Goal: Navigation & Orientation: Find specific page/section

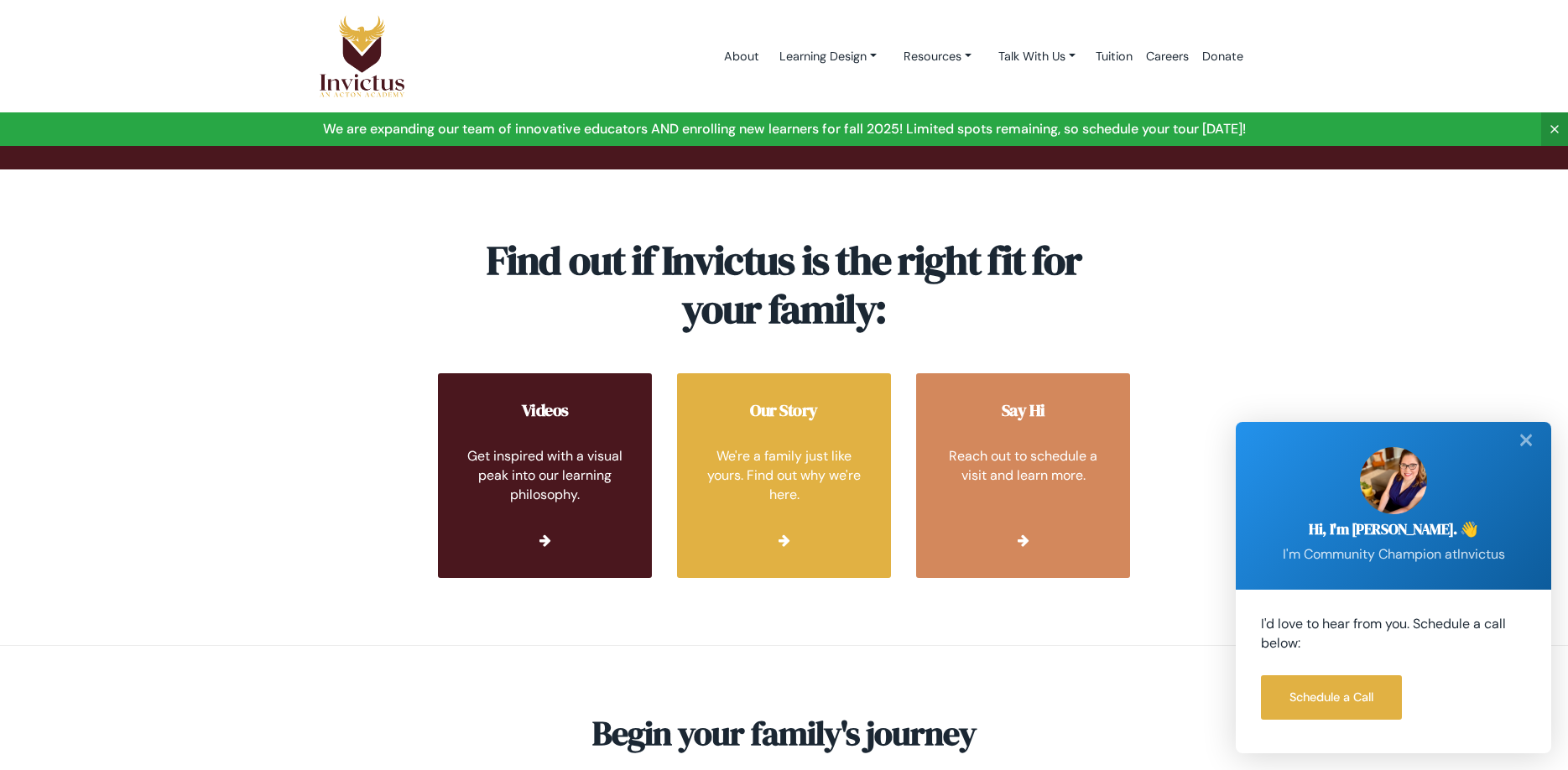
scroll to position [6274, 0]
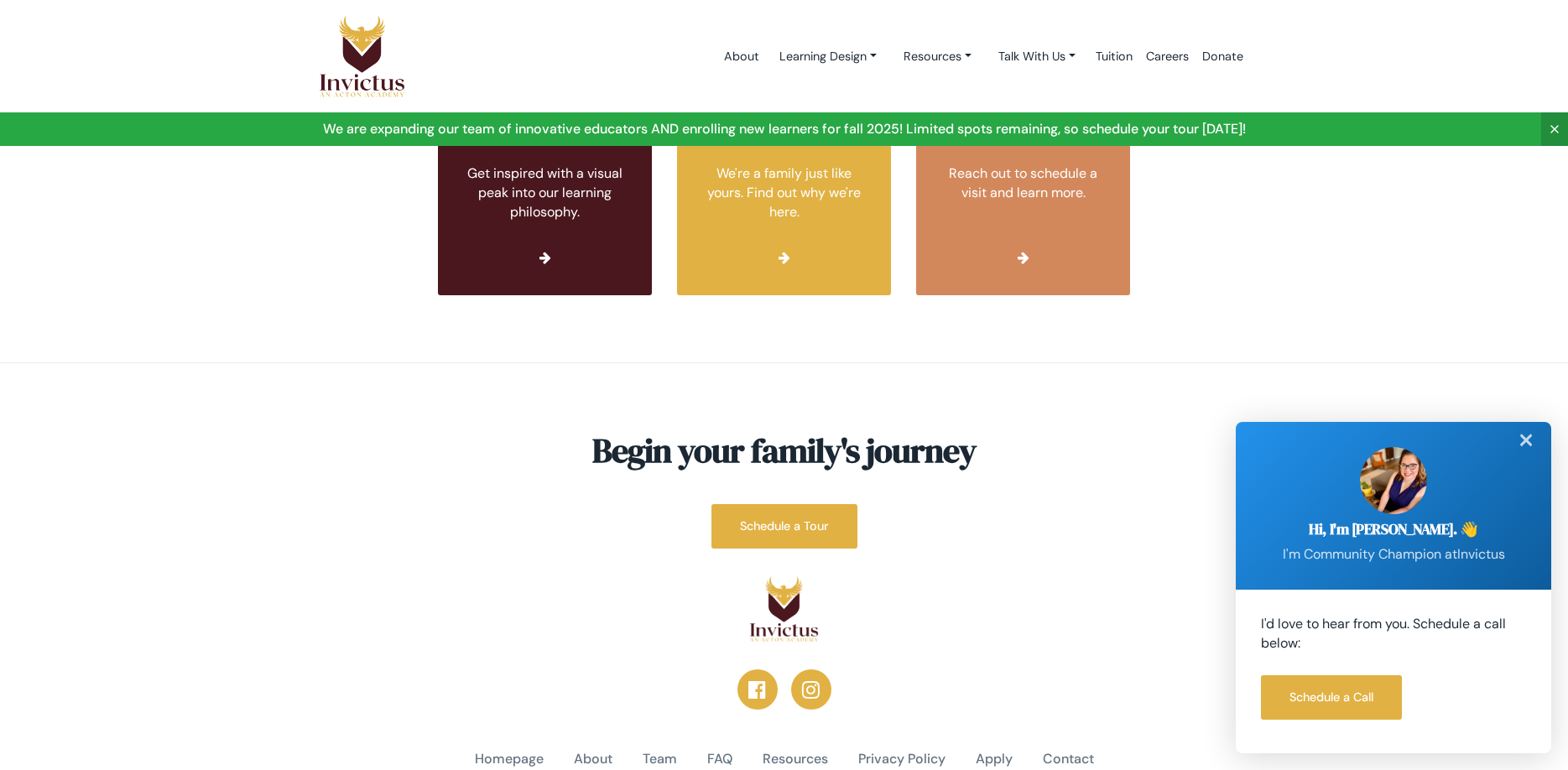
click at [1521, 435] on div "✕" at bounding box center [1526, 440] width 34 height 37
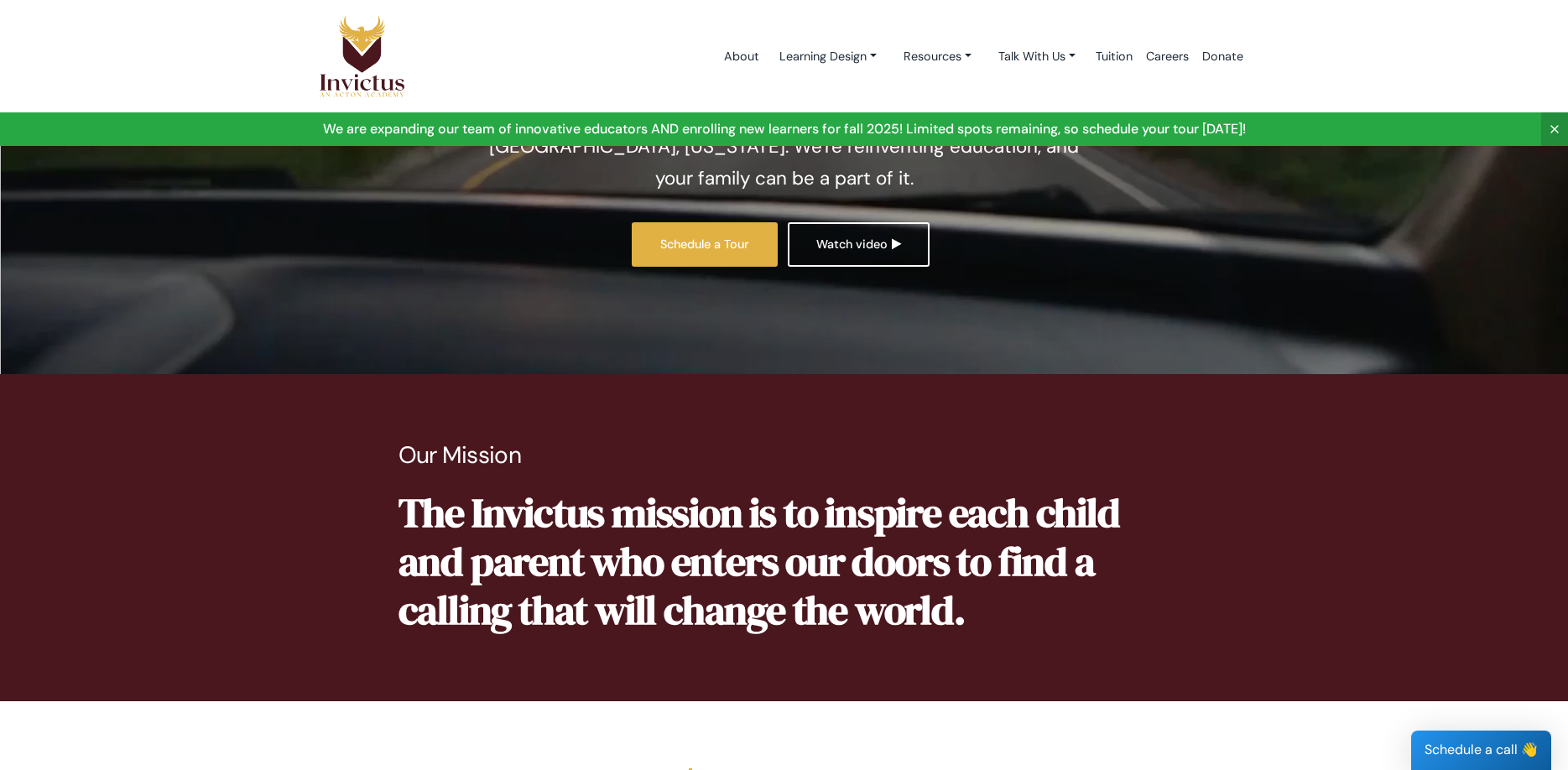
scroll to position [0, 0]
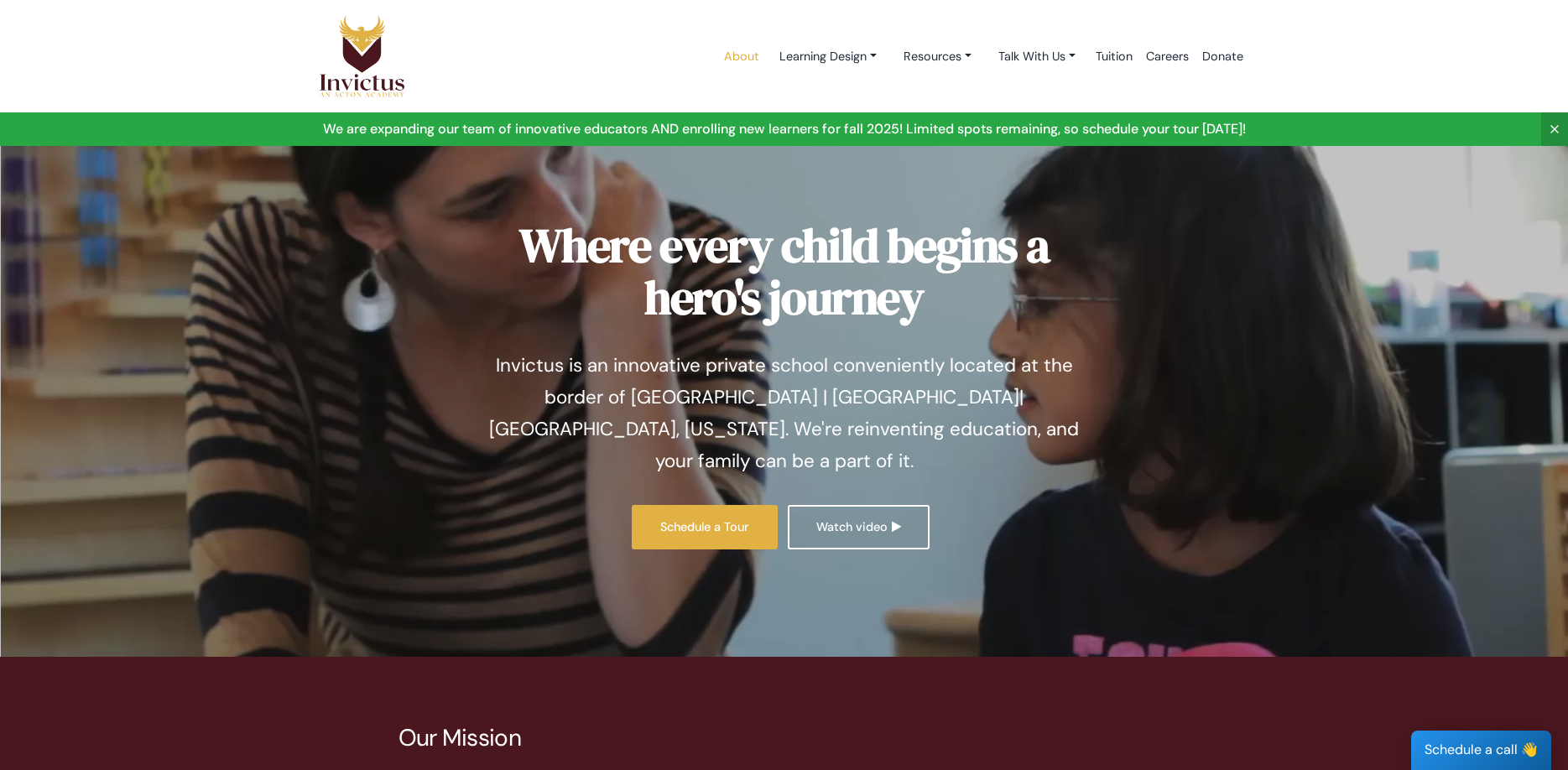
click at [733, 54] on link "About" at bounding box center [741, 56] width 49 height 71
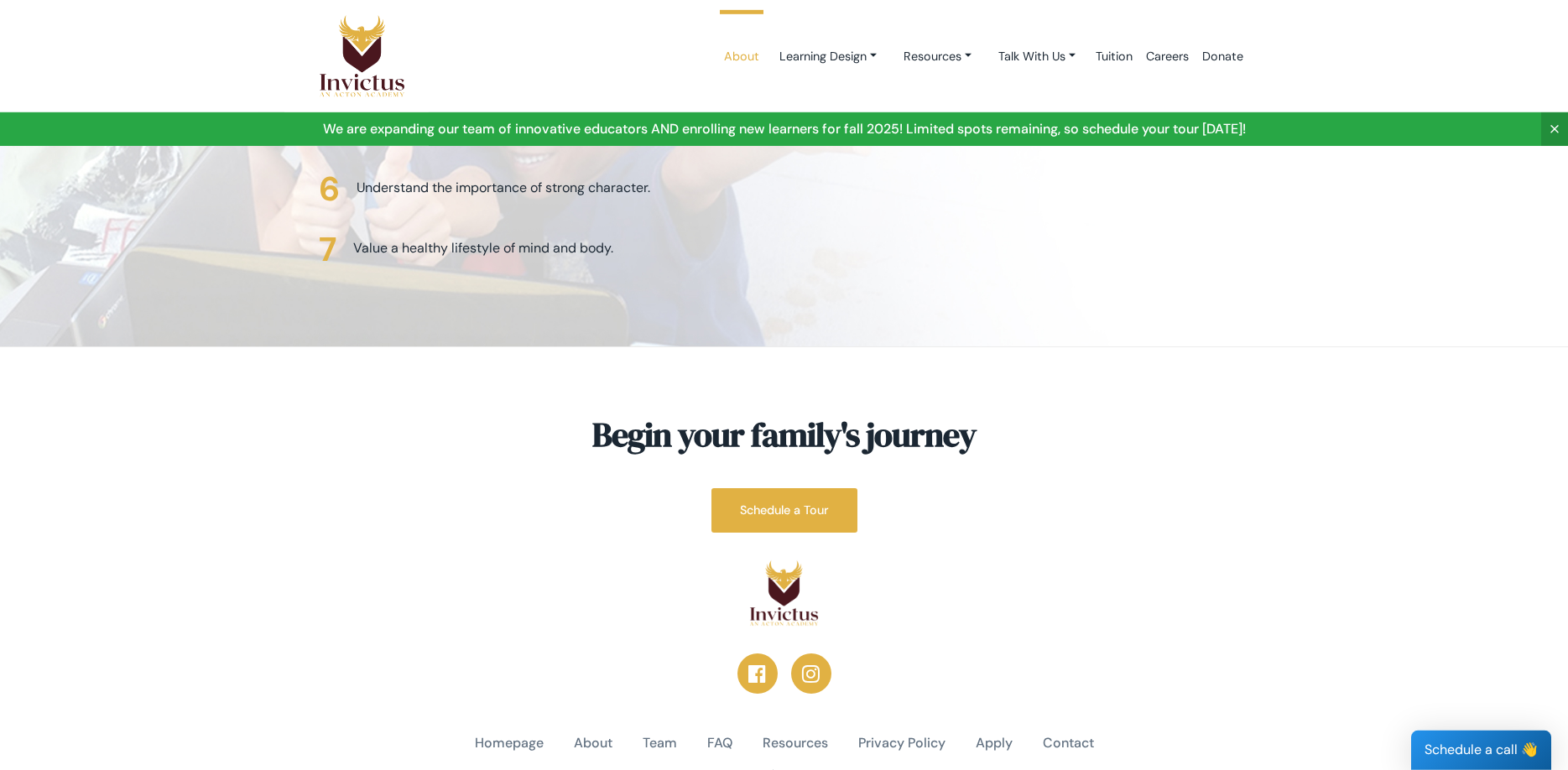
scroll to position [4289, 0]
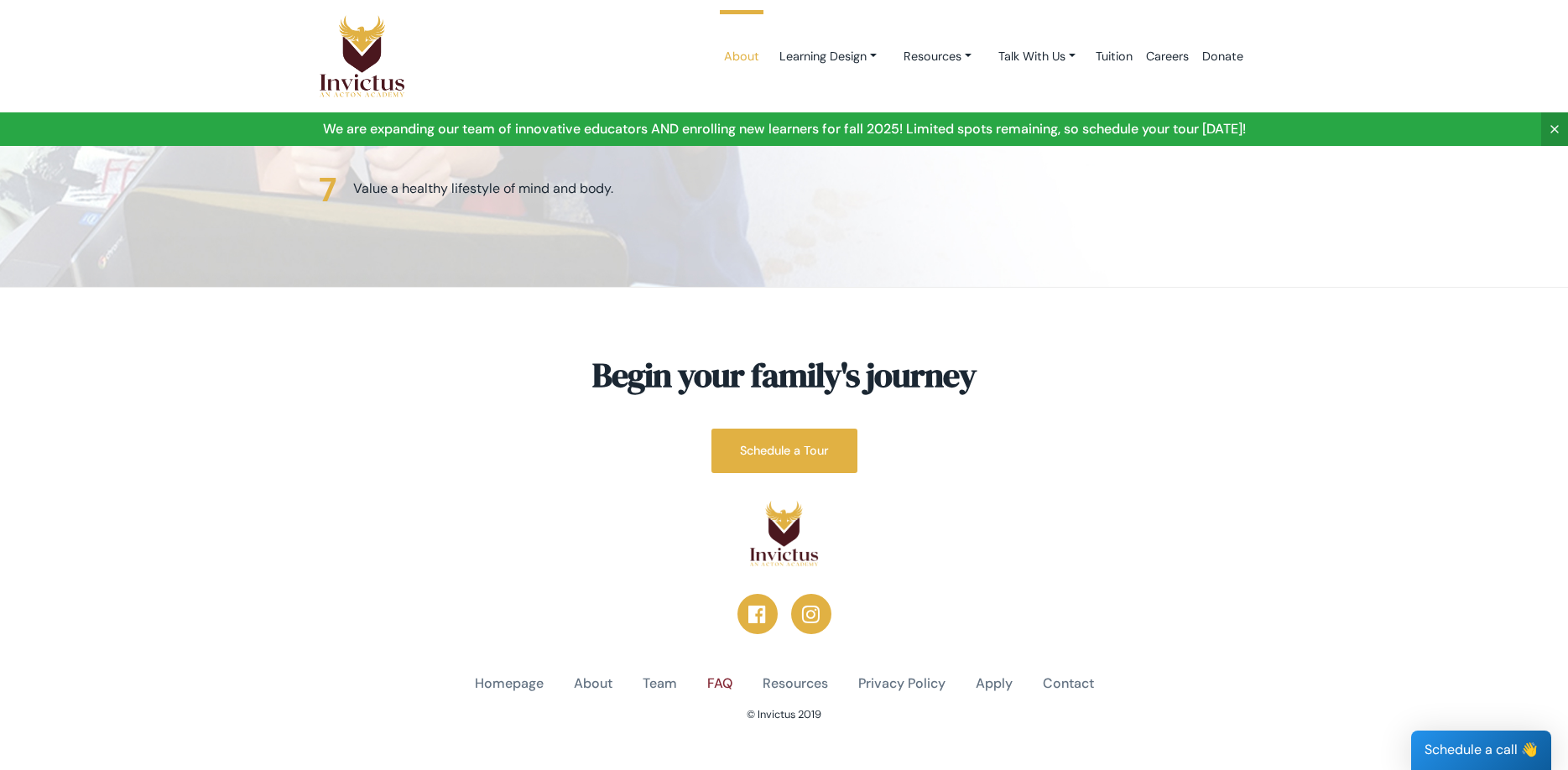
click at [722, 675] on link "FAQ" at bounding box center [719, 684] width 25 height 19
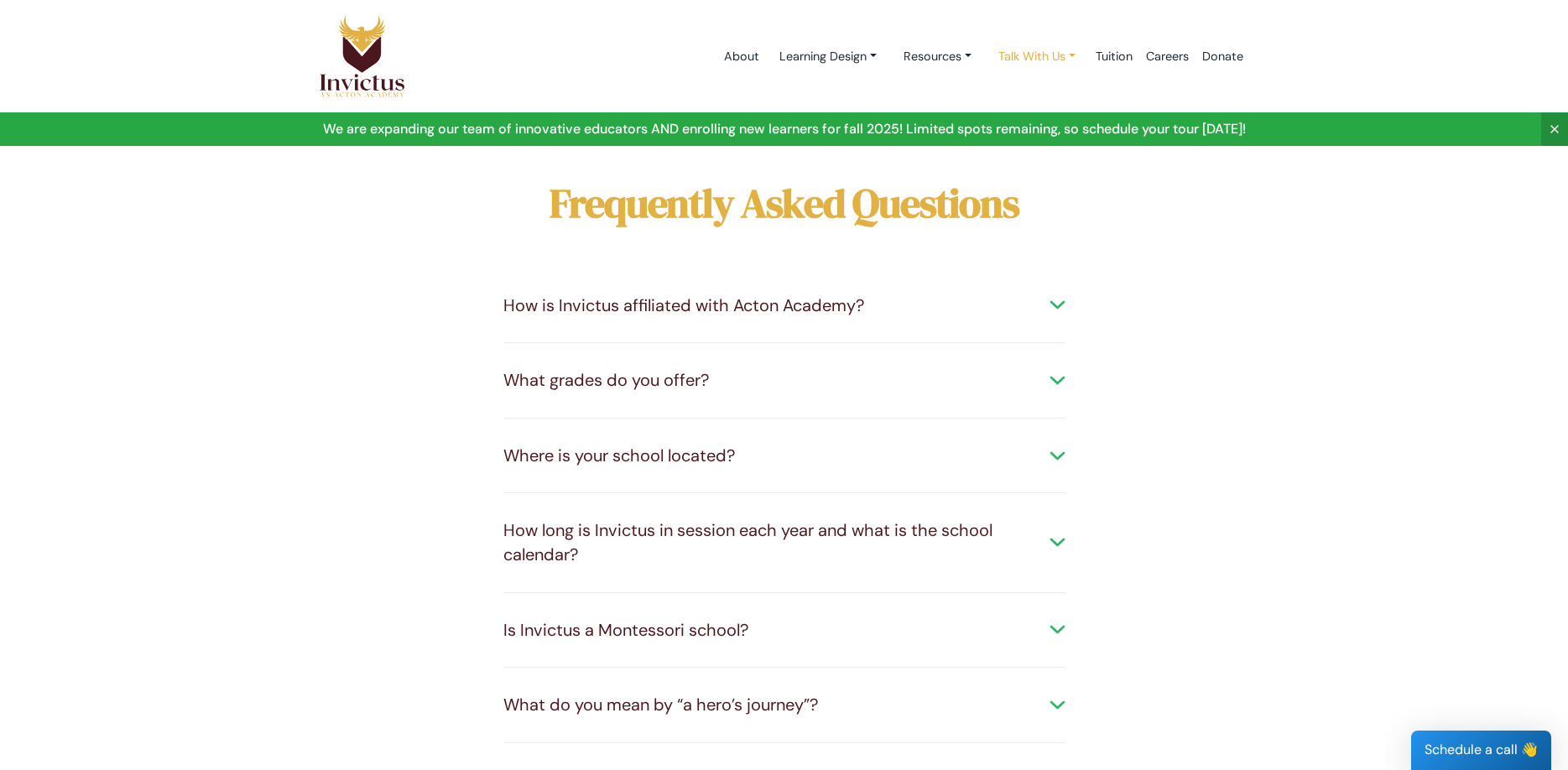
click at [1025, 53] on link "Talk With Us" at bounding box center [1036, 57] width 104 height 31
click at [732, 56] on link "About" at bounding box center [741, 56] width 49 height 71
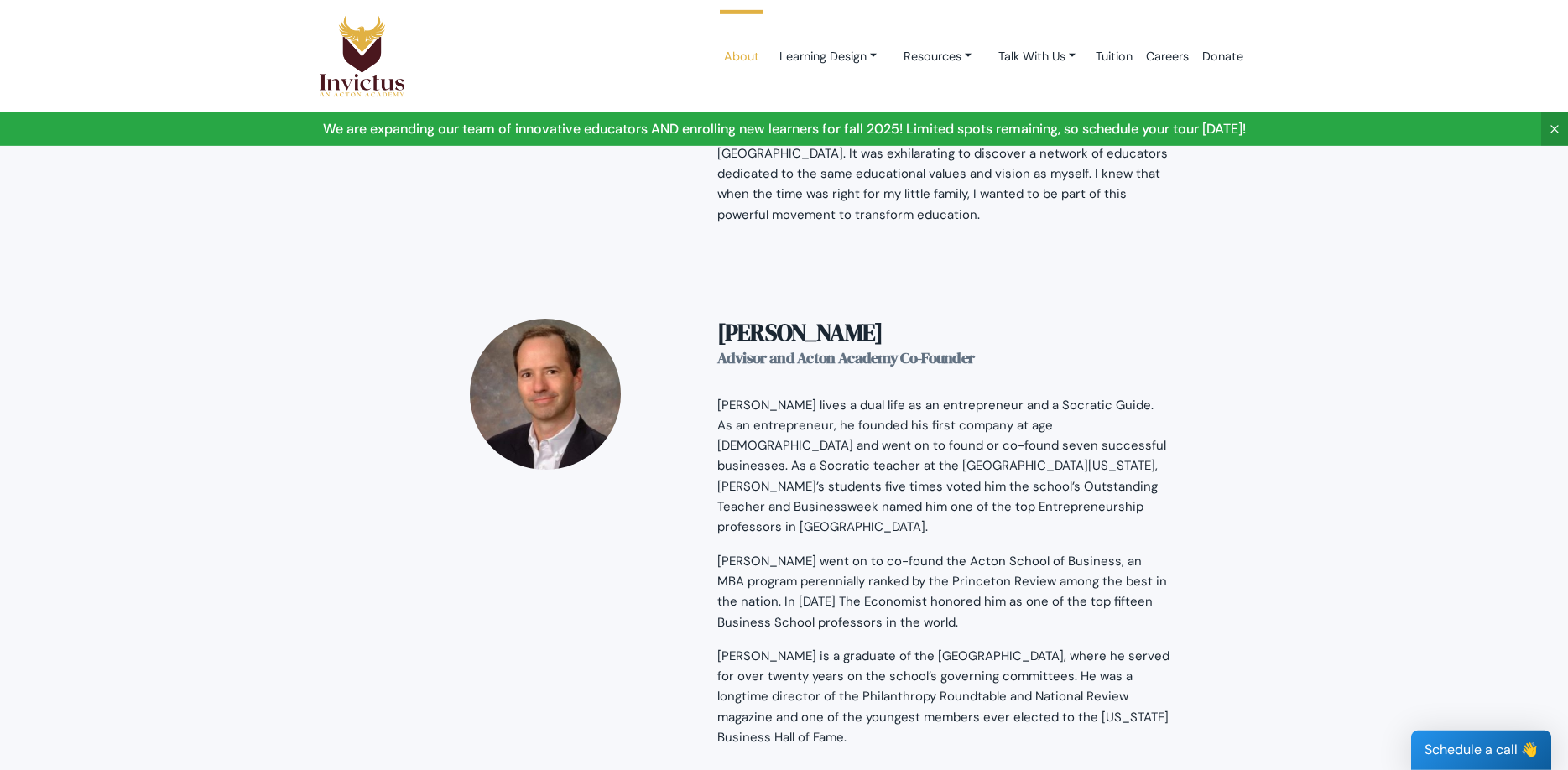
scroll to position [2311, 0]
